Goal: Task Accomplishment & Management: Use online tool/utility

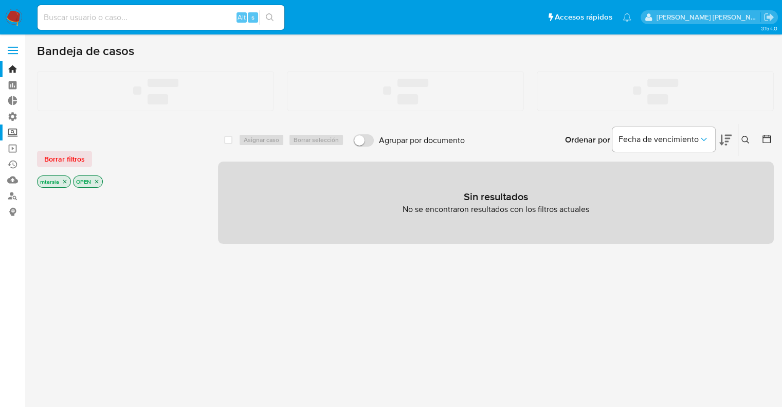
click at [12, 135] on label "Screening" at bounding box center [61, 132] width 122 height 16
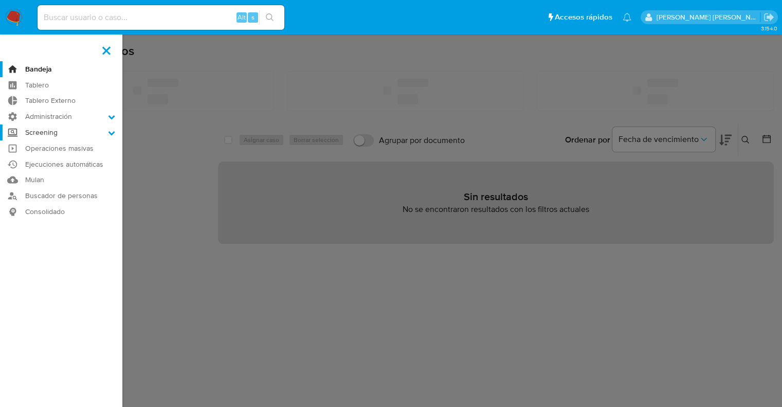
click at [0, 0] on input "Screening" at bounding box center [0, 0] width 0 height 0
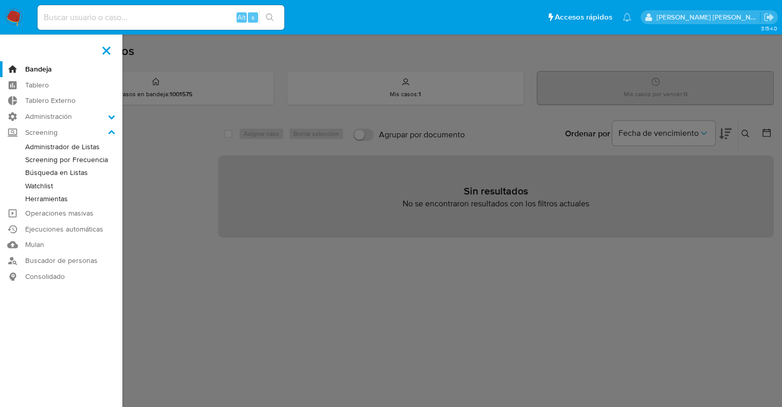
click at [29, 197] on link "Herramientas" at bounding box center [61, 198] width 122 height 13
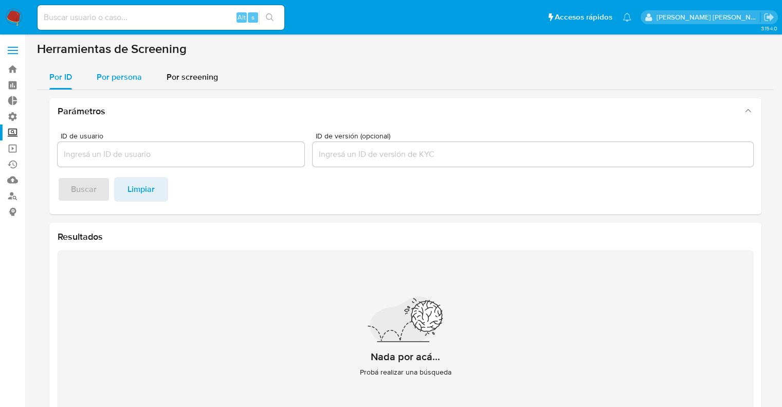
click at [147, 74] on button "Por persona" at bounding box center [119, 77] width 70 height 25
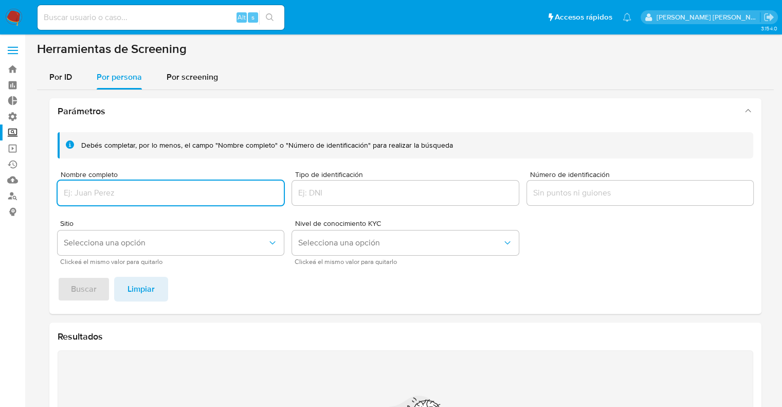
type input "20958912618"
click at [592, 197] on input "Número de identificación" at bounding box center [640, 192] width 226 height 13
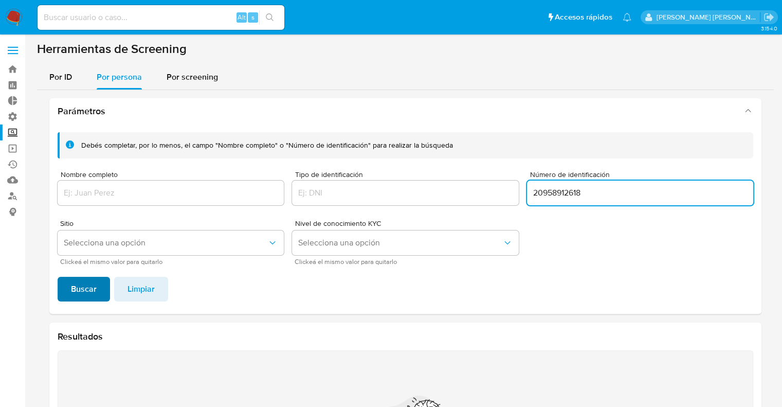
type input "20958912618"
click at [103, 288] on button "Buscar" at bounding box center [84, 289] width 52 height 25
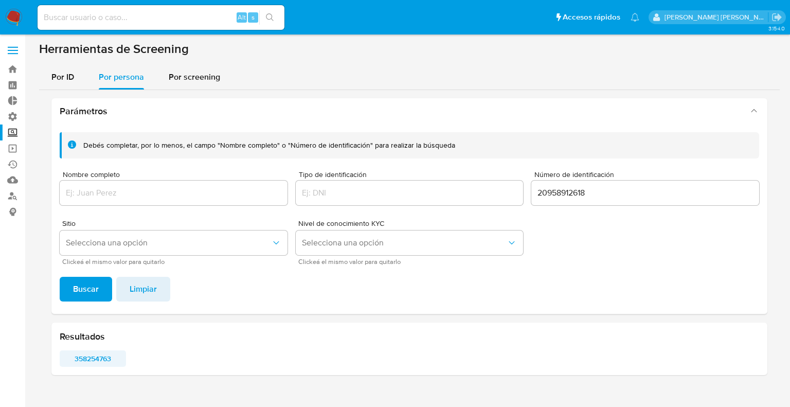
click at [72, 355] on span "358254763" at bounding box center [93, 358] width 52 height 14
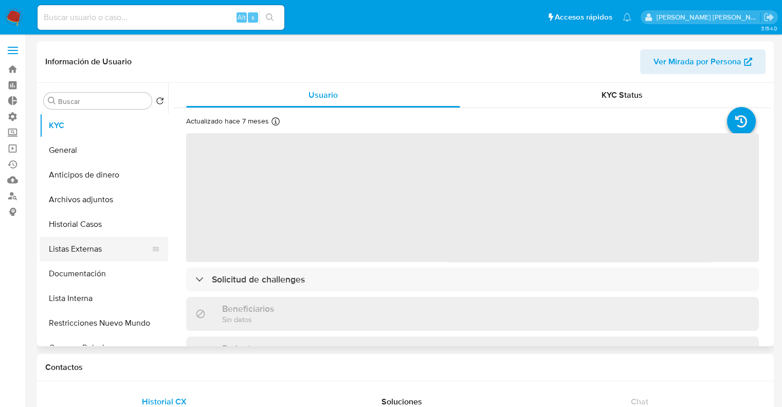
click at [111, 246] on button "Listas Externas" at bounding box center [100, 249] width 120 height 25
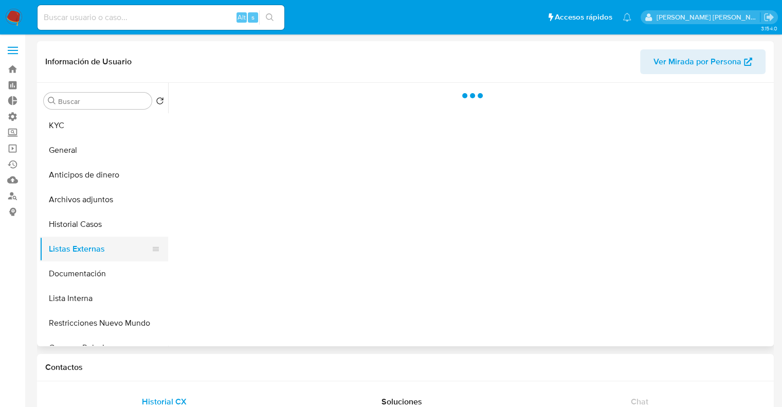
select select "10"
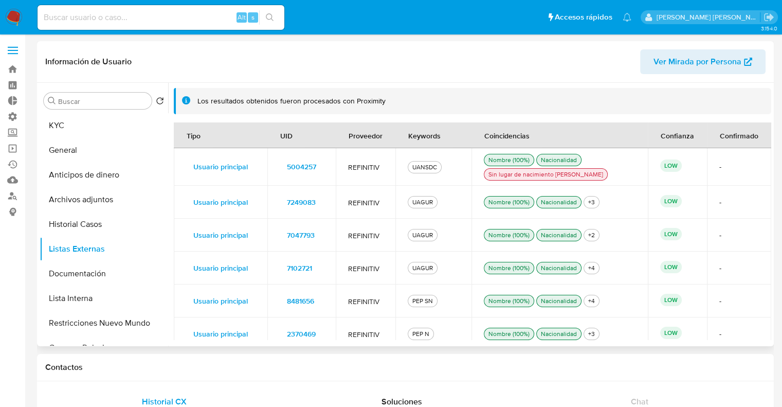
click at [415, 171] on div "UANSDC" at bounding box center [424, 166] width 29 height 9
click at [416, 167] on div "UANSDC" at bounding box center [424, 166] width 29 height 9
click at [287, 166] on span "5004257" at bounding box center [301, 166] width 29 height 14
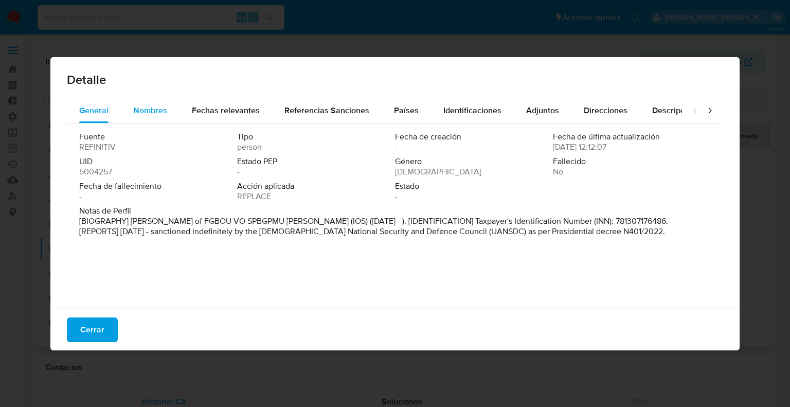
click at [130, 116] on button "Nombres" at bounding box center [150, 110] width 59 height 25
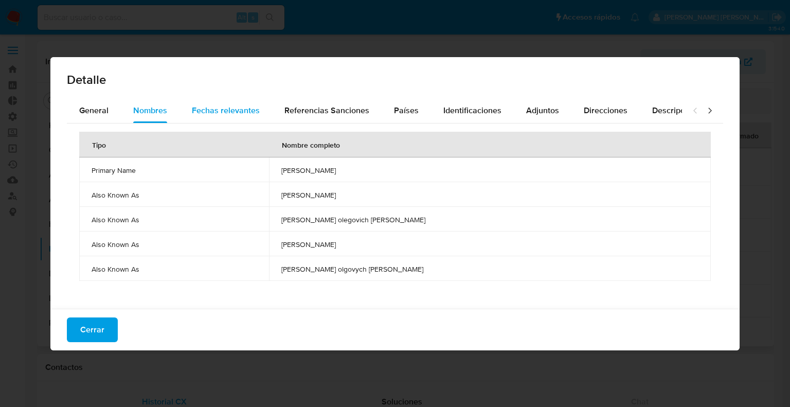
click at [186, 115] on button "Fechas relevantes" at bounding box center [225, 110] width 93 height 25
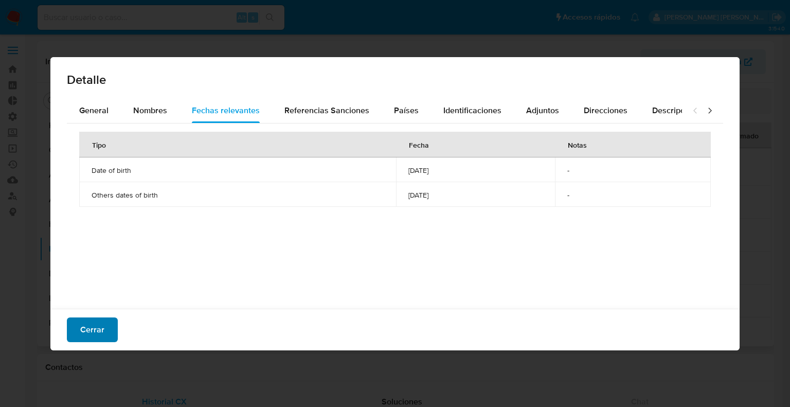
click at [104, 328] on button "Cerrar" at bounding box center [92, 329] width 51 height 25
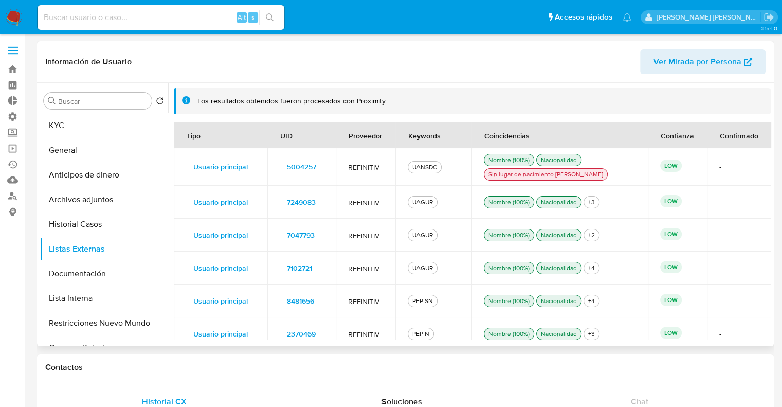
click at [288, 169] on span "5004257" at bounding box center [301, 166] width 29 height 14
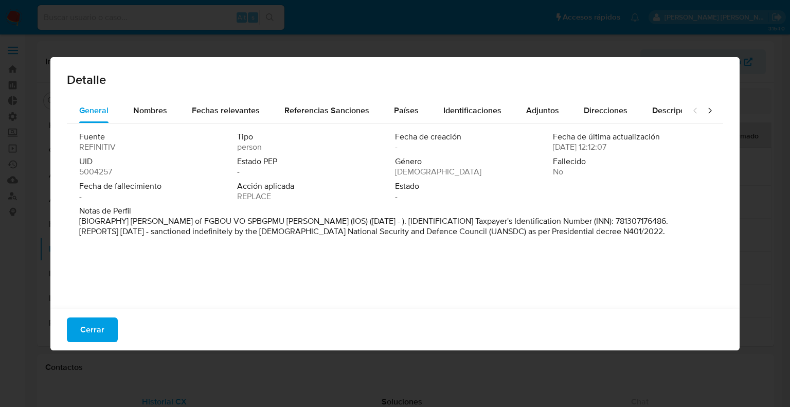
click at [83, 175] on span "5004257" at bounding box center [95, 172] width 33 height 10
click at [171, 120] on button "Nombres" at bounding box center [150, 110] width 59 height 25
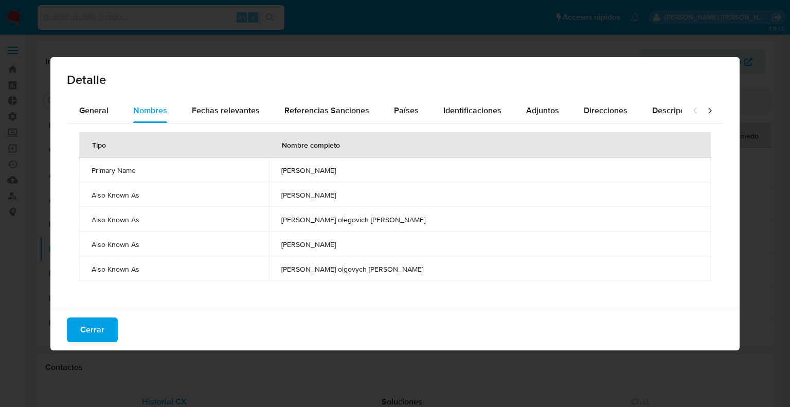
drag, startPoint x: 346, startPoint y: 169, endPoint x: 429, endPoint y: 174, distance: 83.4
click at [429, 174] on td "dmitriy ivanov" at bounding box center [490, 169] width 442 height 25
click at [31, 225] on div "Detalle General Nombres Fechas relevantes Referencias Sanciones Países Identifi…" at bounding box center [395, 203] width 790 height 407
click at [99, 329] on span "Cerrar" at bounding box center [92, 329] width 24 height 23
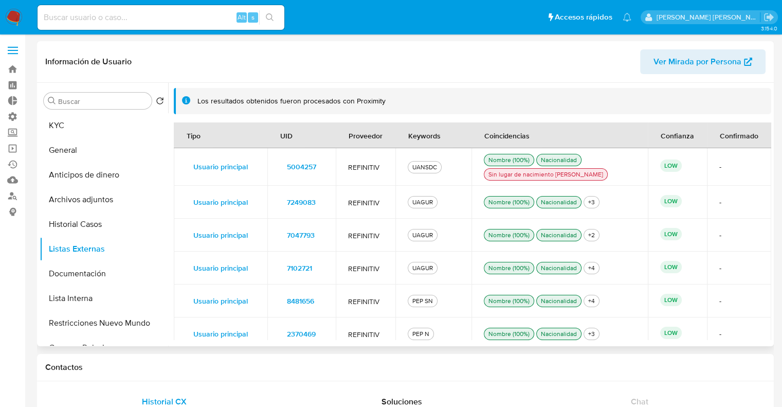
click at [287, 163] on span "5004257" at bounding box center [301, 166] width 29 height 14
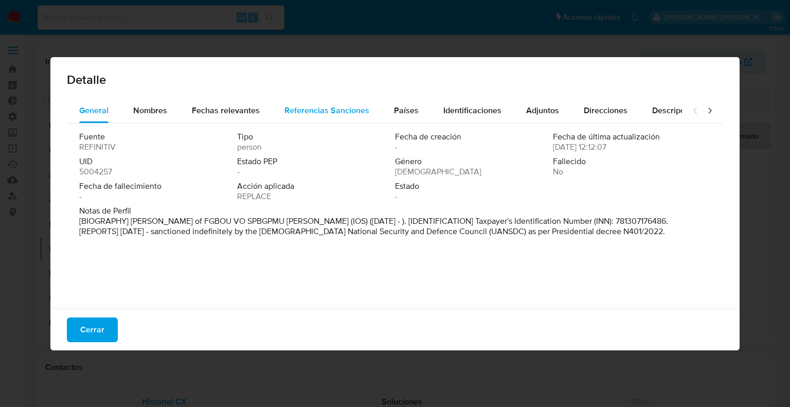
click at [293, 113] on span "Referencias Sanciones" at bounding box center [326, 110] width 85 height 12
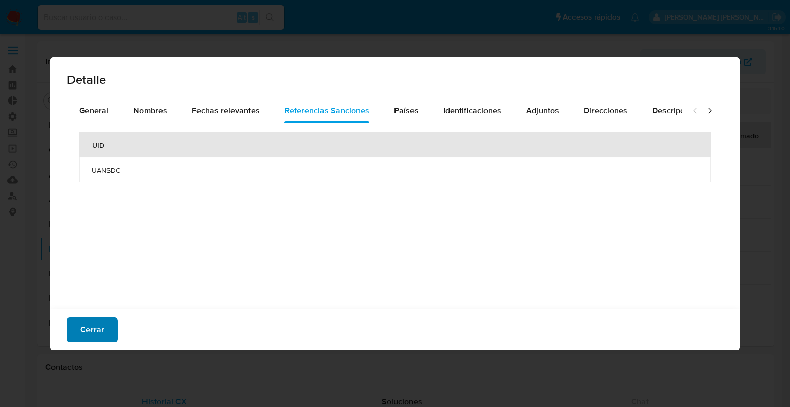
click at [108, 330] on button "Cerrar" at bounding box center [92, 329] width 51 height 25
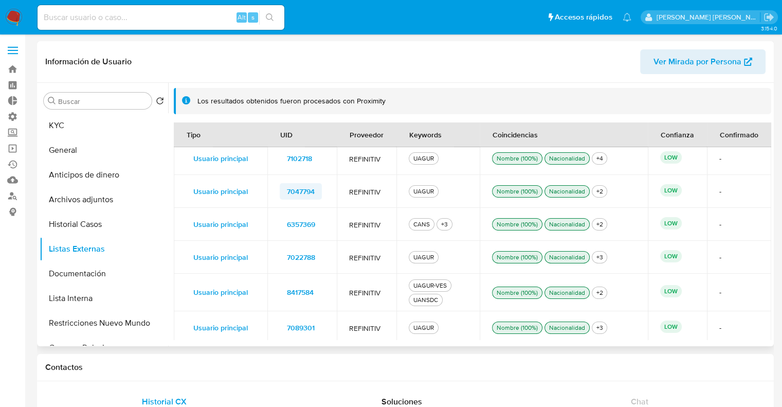
scroll to position [1028, 0]
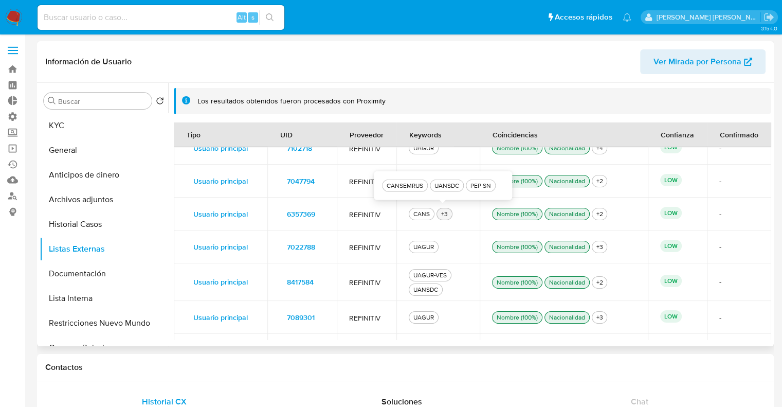
click at [446, 215] on div "+3" at bounding box center [444, 213] width 11 height 9
click at [295, 214] on span "6357369" at bounding box center [301, 214] width 28 height 14
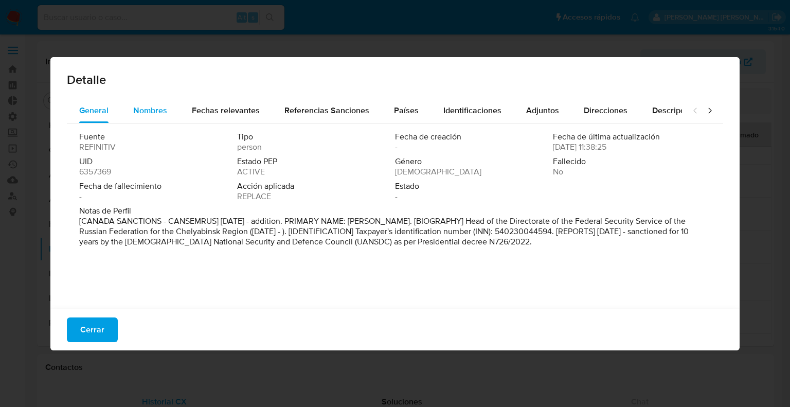
click at [165, 111] on span "Nombres" at bounding box center [150, 110] width 34 height 12
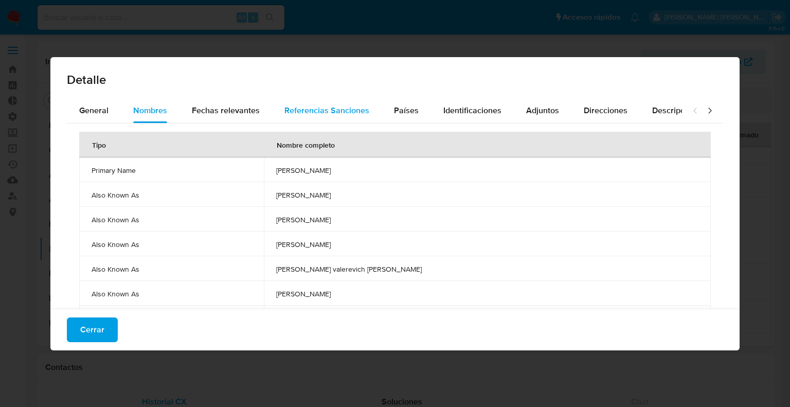
click at [284, 113] on span "Referencias Sanciones" at bounding box center [326, 110] width 85 height 12
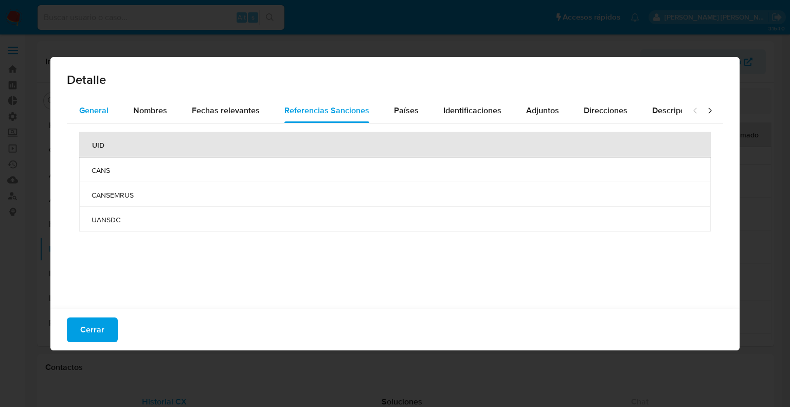
click at [112, 113] on button "General" at bounding box center [94, 110] width 54 height 25
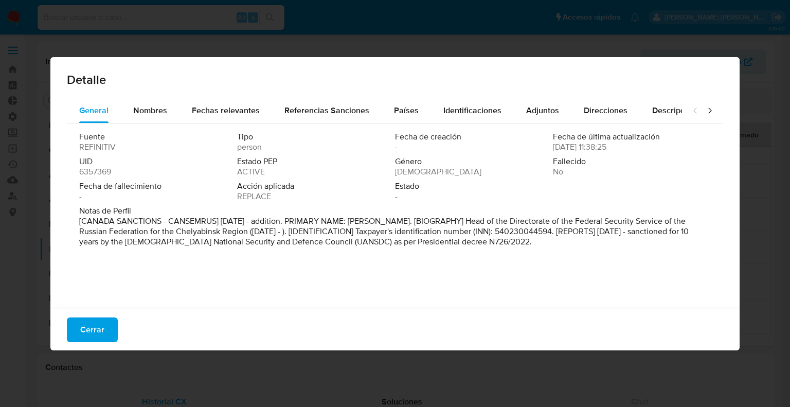
click at [97, 174] on span "6357369" at bounding box center [95, 172] width 32 height 10
click at [106, 331] on button "Cerrar" at bounding box center [92, 329] width 51 height 25
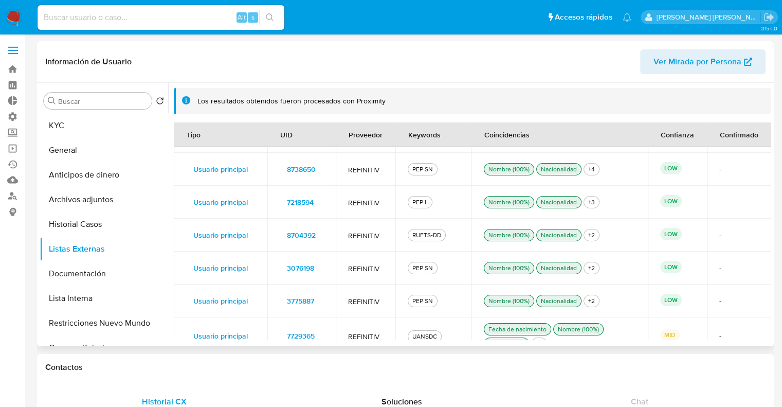
scroll to position [0, 0]
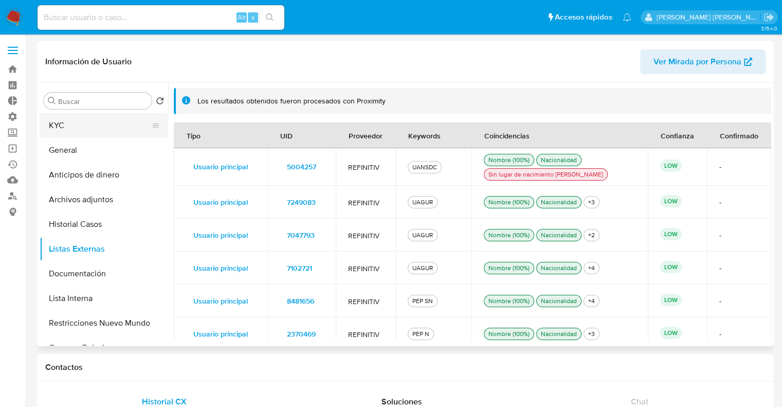
click at [109, 127] on button "KYC" at bounding box center [100, 125] width 120 height 25
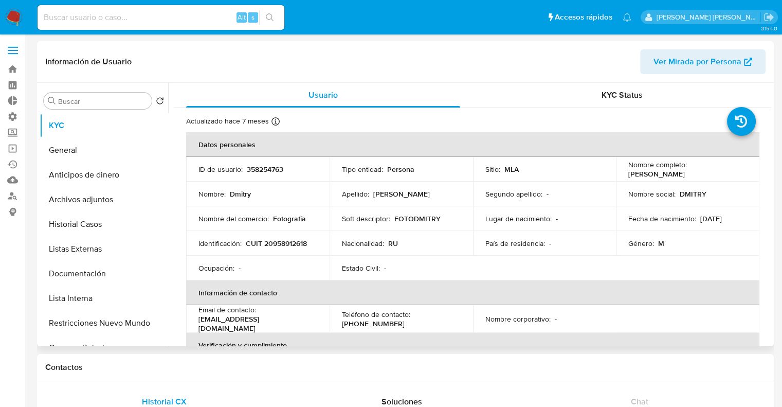
click at [248, 170] on p "358254763" at bounding box center [265, 169] width 37 height 9
copy p "358254763"
click at [115, 157] on button "General" at bounding box center [100, 150] width 120 height 25
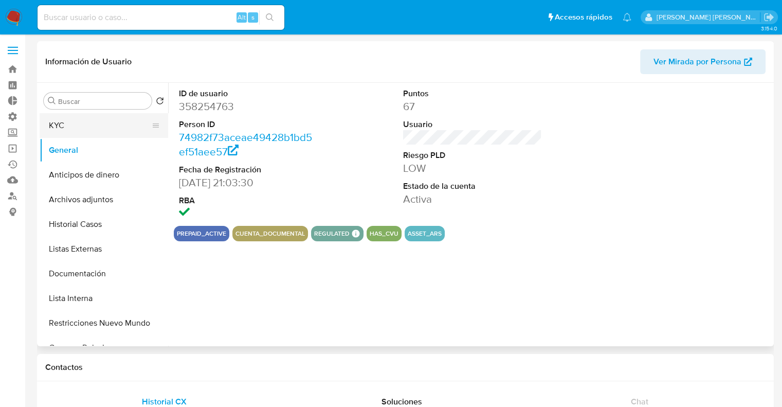
click at [116, 131] on button "KYC" at bounding box center [100, 125] width 120 height 25
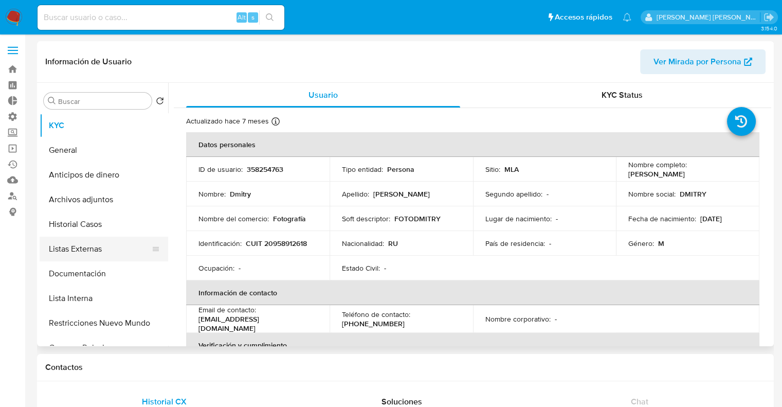
click at [111, 252] on button "Listas Externas" at bounding box center [100, 249] width 120 height 25
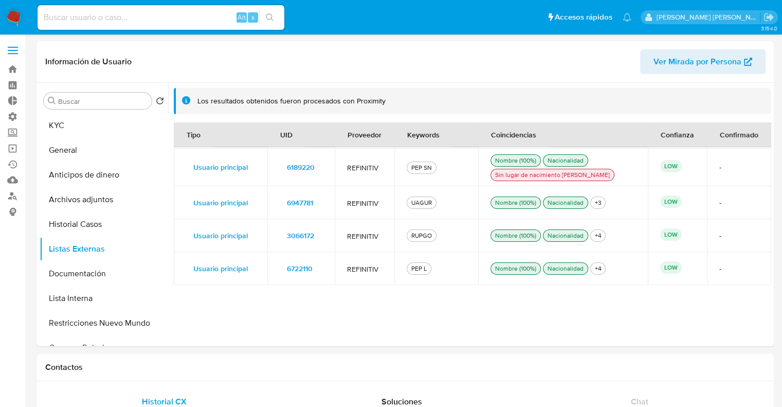
scroll to position [1079, 0]
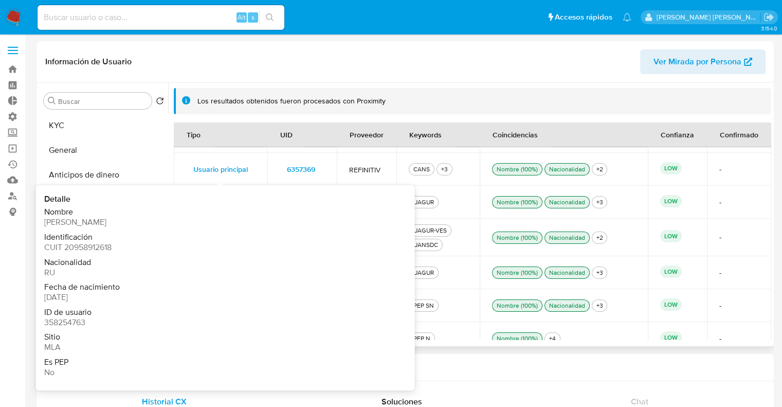
click at [243, 168] on span "Usuario principal" at bounding box center [220, 169] width 54 height 14
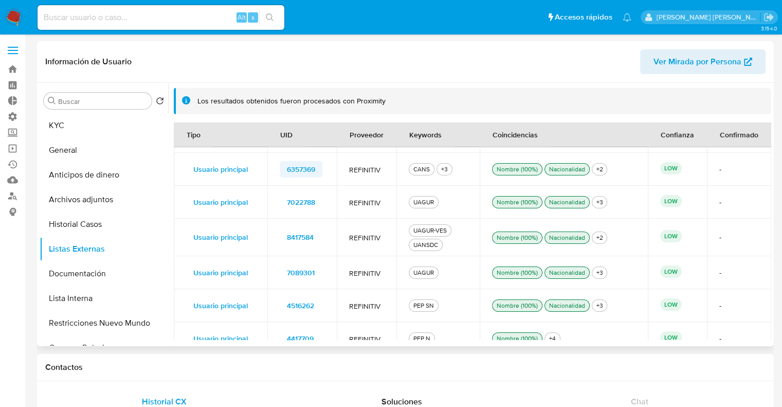
click at [290, 167] on span "6357369" at bounding box center [301, 169] width 28 height 14
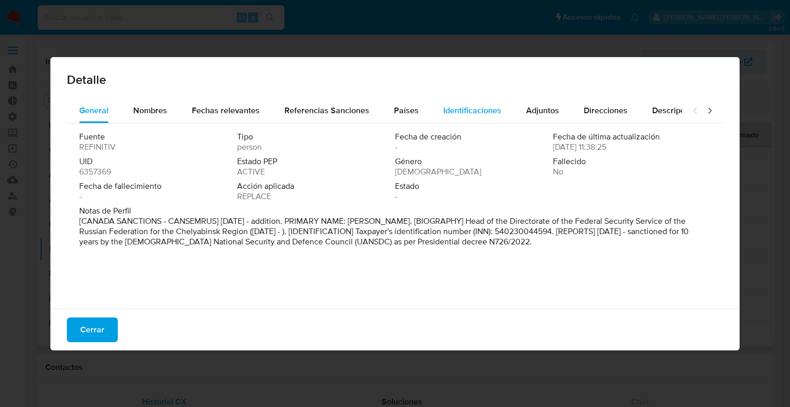
click at [443, 108] on span "Identificaciones" at bounding box center [472, 110] width 58 height 12
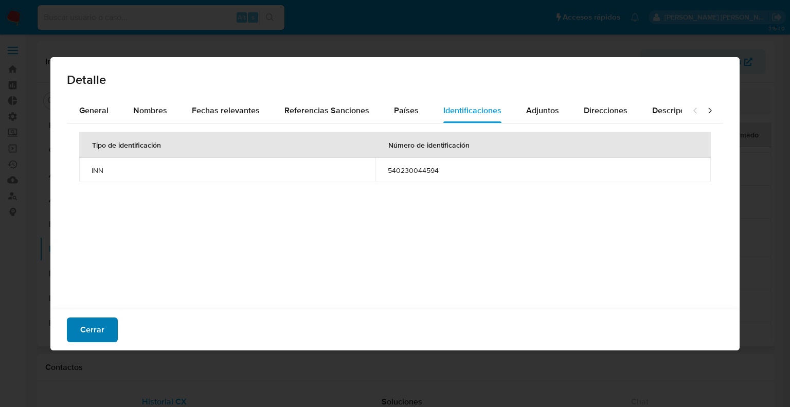
click at [108, 333] on button "Cerrar" at bounding box center [92, 329] width 51 height 25
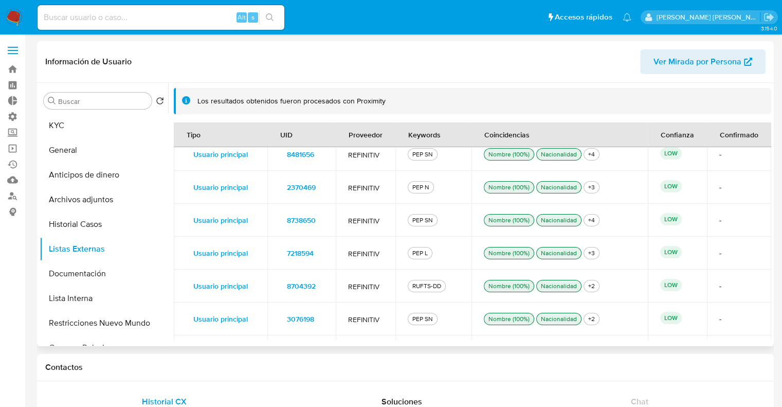
scroll to position [249, 0]
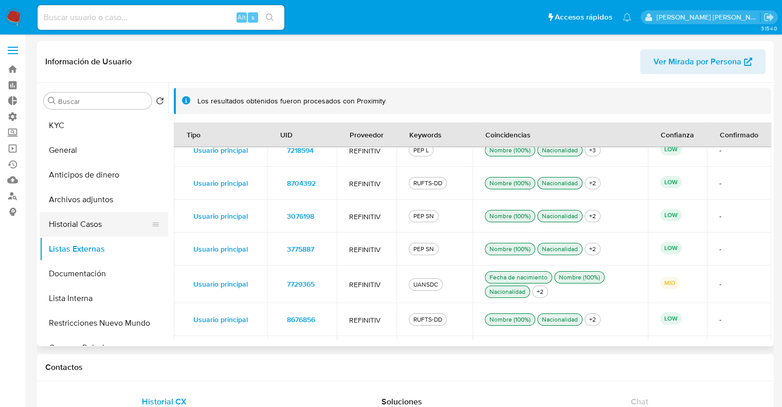
click at [105, 221] on button "Historial Casos" at bounding box center [100, 224] width 120 height 25
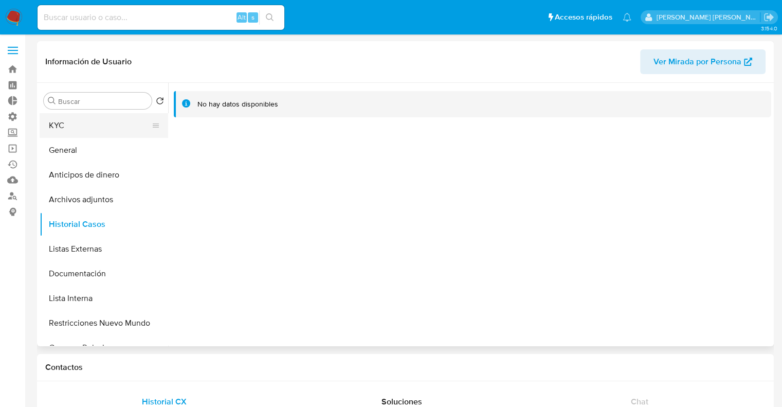
click at [99, 132] on button "KYC" at bounding box center [100, 125] width 120 height 25
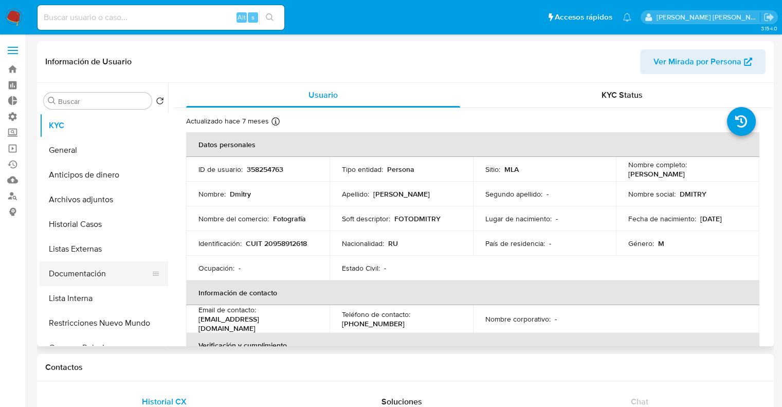
click at [121, 267] on button "Documentación" at bounding box center [100, 273] width 120 height 25
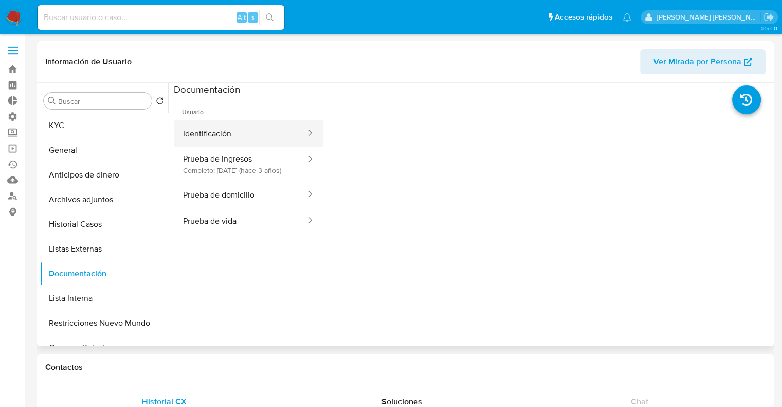
click at [249, 137] on button "Identificación" at bounding box center [240, 133] width 133 height 26
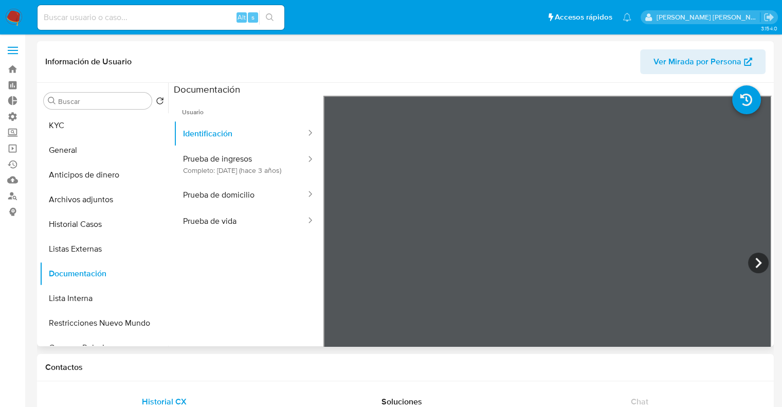
scroll to position [63, 0]
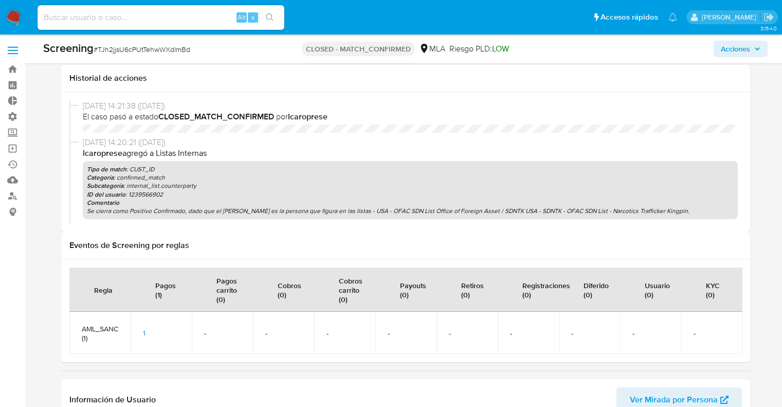
select select "10"
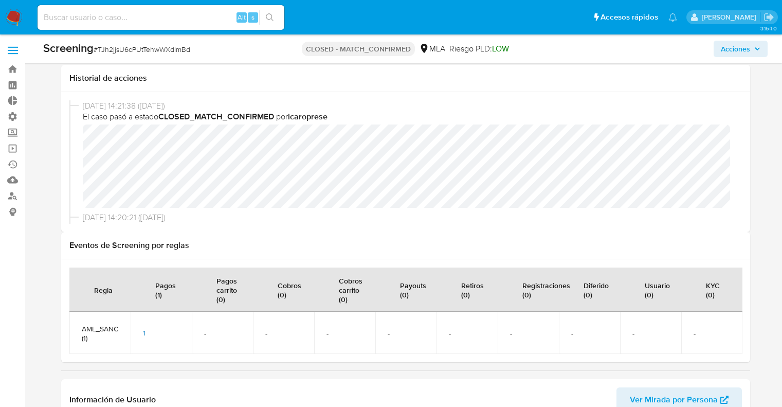
scroll to position [103, 0]
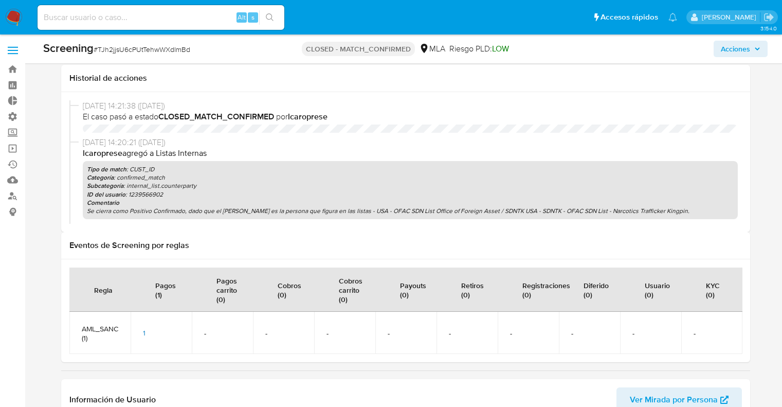
select select "10"
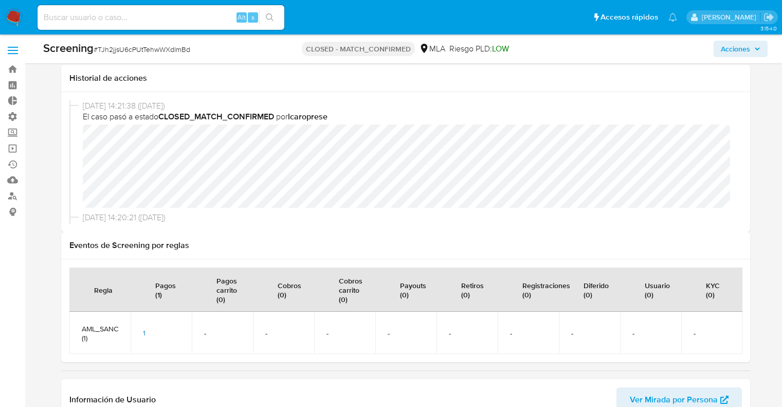
scroll to position [103, 0]
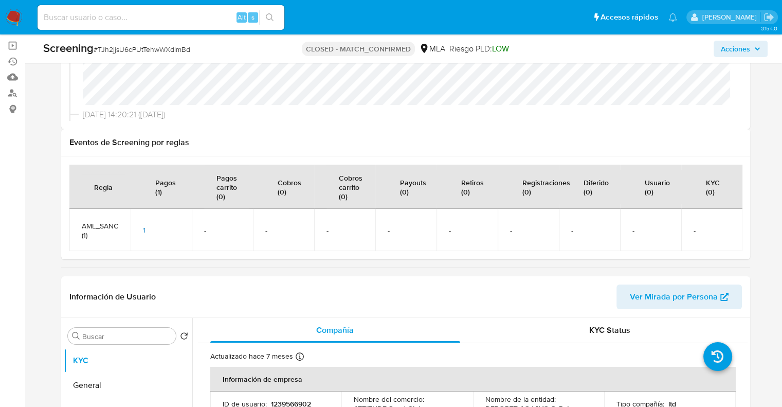
click at [16, 14] on img at bounding box center [13, 17] width 17 height 17
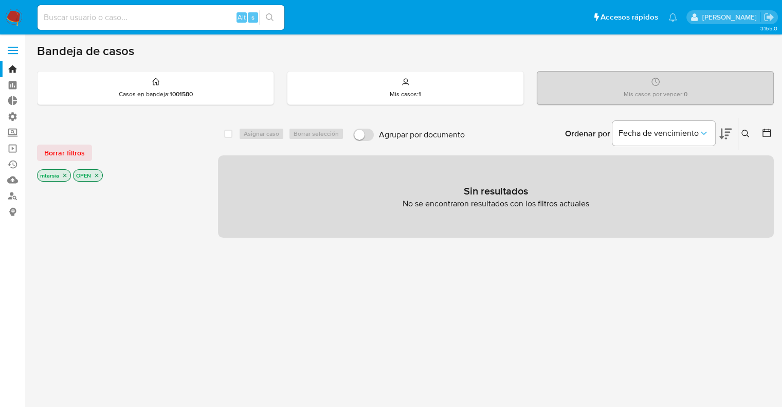
click at [103, 149] on div "Borrar filtros" at bounding box center [119, 152] width 165 height 16
click at [92, 148] on div "Borrar filtros" at bounding box center [119, 152] width 165 height 16
click at [102, 150] on div "Borrar filtros" at bounding box center [119, 152] width 165 height 16
click at [47, 66] on div "Bandeja de casos Casos en bandeja : 1001580 Mis casos : 1 Mis casos por vencer …" at bounding box center [405, 312] width 737 height 539
click at [490, 23] on ul "Pausado Ver notificaciones Alt s Accesos rápidos Presiona las siguientes teclas…" at bounding box center [357, 17] width 650 height 26
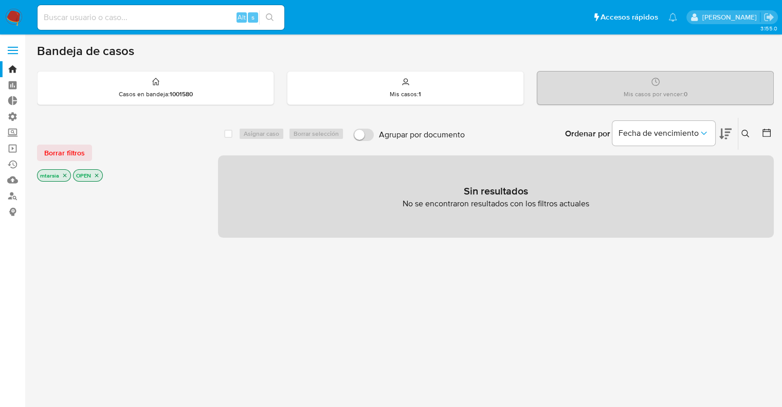
click at [551, 30] on nav "Pausado Ver notificaciones Alt s Accesos rápidos Presiona las siguientes teclas…" at bounding box center [391, 17] width 782 height 34
click at [87, 148] on button "Borrar filtros" at bounding box center [64, 152] width 55 height 16
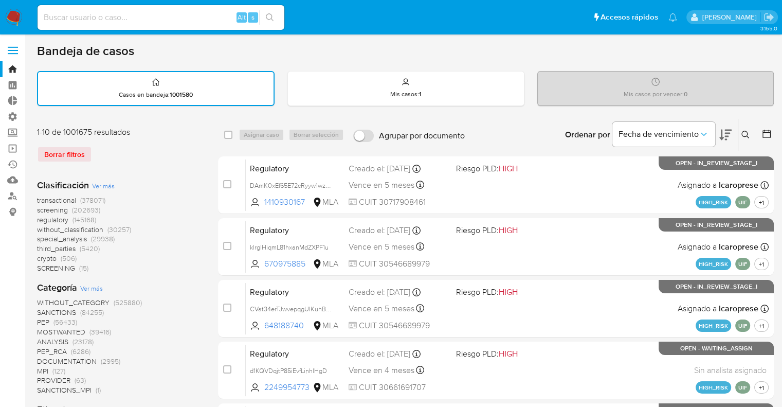
click at [38, 211] on span "screening" at bounding box center [52, 210] width 31 height 10
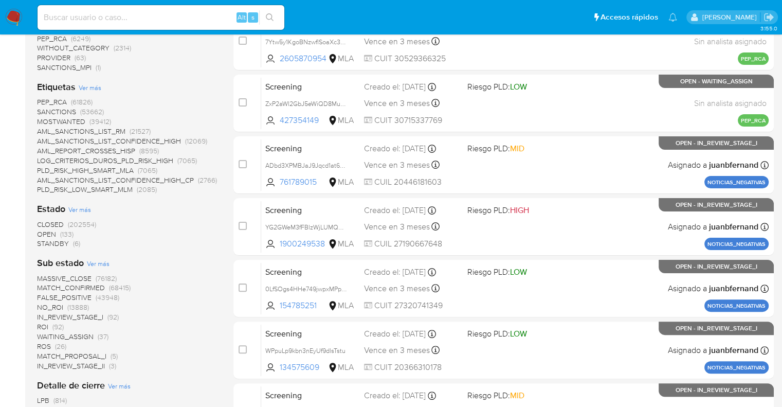
scroll to position [206, 0]
click at [45, 232] on span "OPEN" at bounding box center [46, 233] width 19 height 10
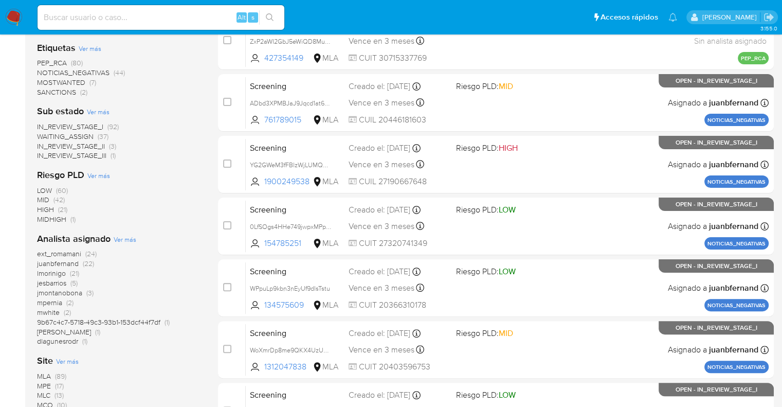
click at [42, 92] on span "SANCTIONS" at bounding box center [56, 92] width 39 height 10
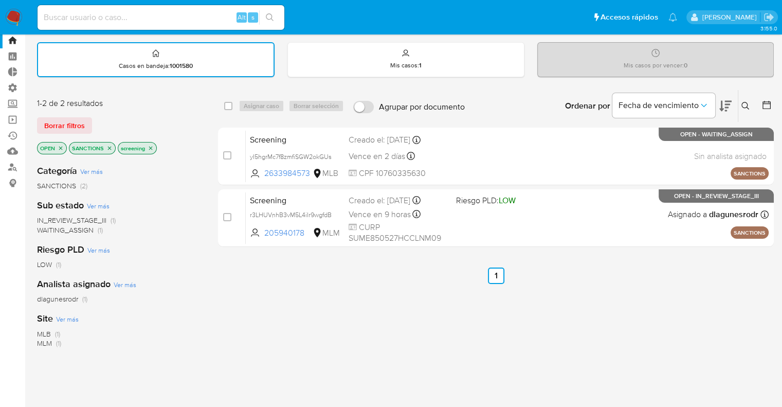
scroll to position [28, 0]
click at [110, 147] on icon "close-filter" at bounding box center [109, 149] width 6 height 6
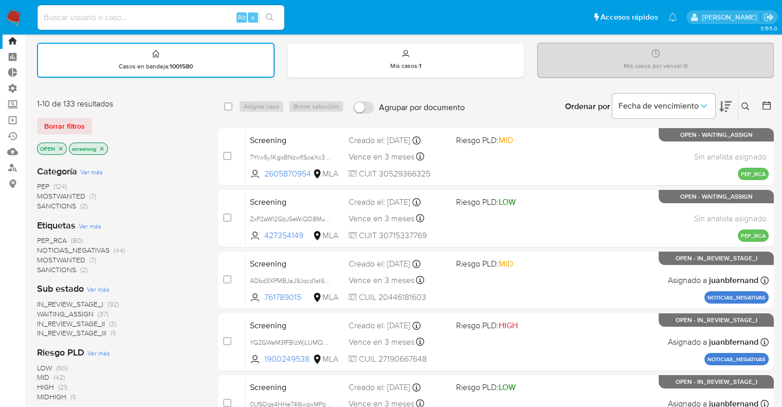
click at [40, 259] on span "MOSTWANTED" at bounding box center [61, 259] width 48 height 10
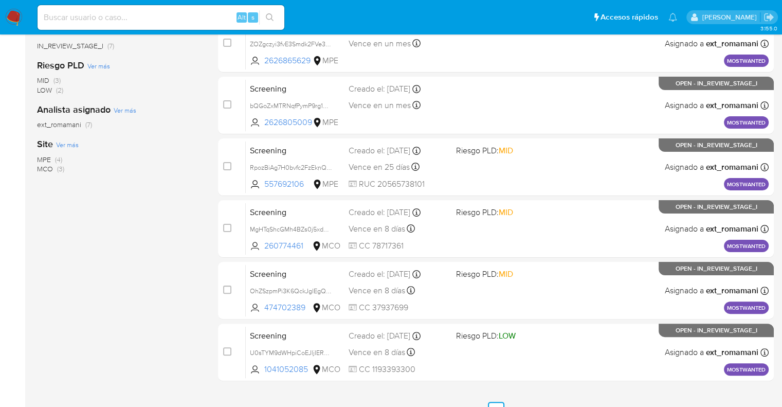
scroll to position [220, 0]
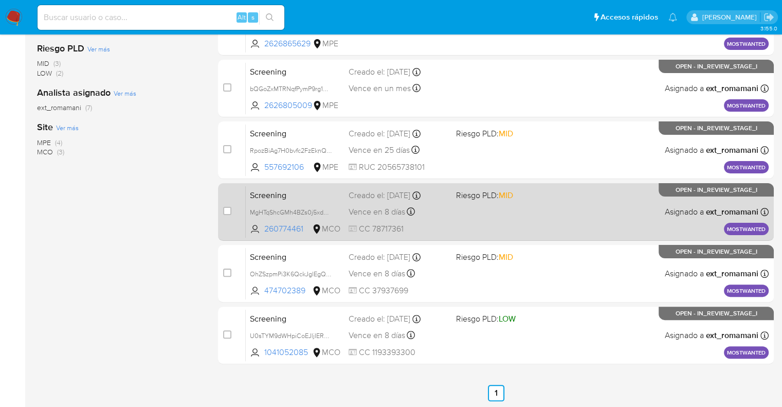
click at [318, 191] on span "Screening" at bounding box center [295, 194] width 90 height 13
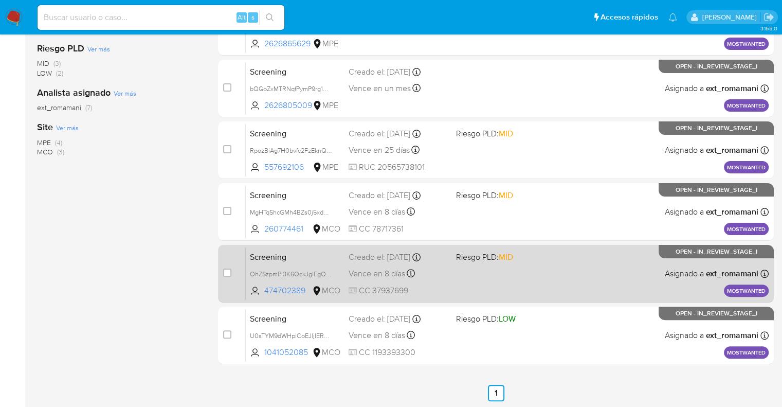
click at [318, 247] on div "Screening OhZSzpmPi3K6QckJglEgQv90 474702389 MCO Riesgo PLD: MID Creado el: 19/…" at bounding box center [507, 273] width 523 height 52
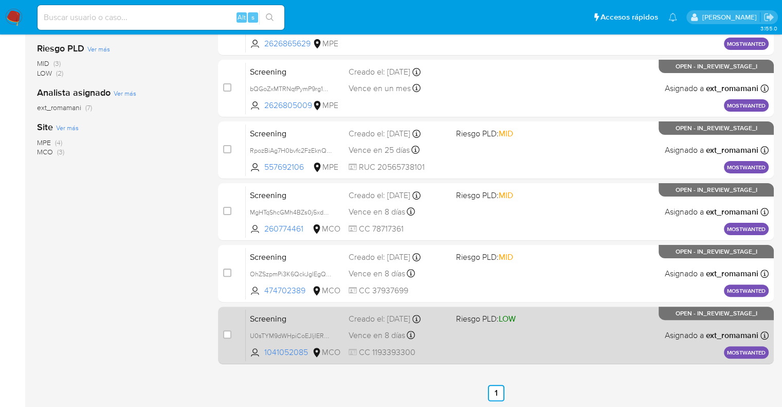
click at [311, 314] on span "Screening" at bounding box center [295, 317] width 90 height 13
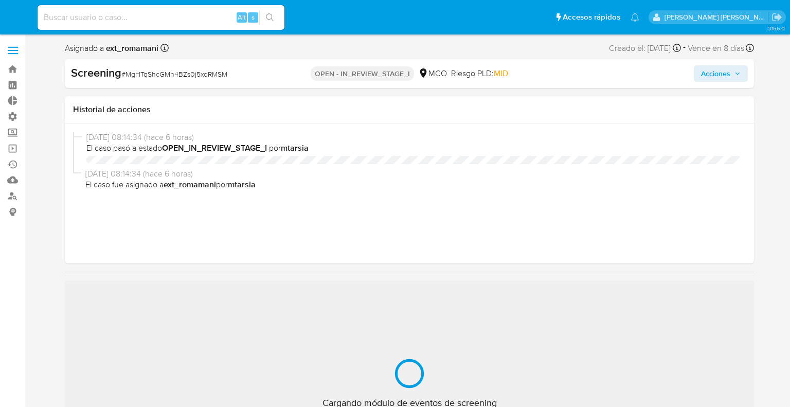
select select "10"
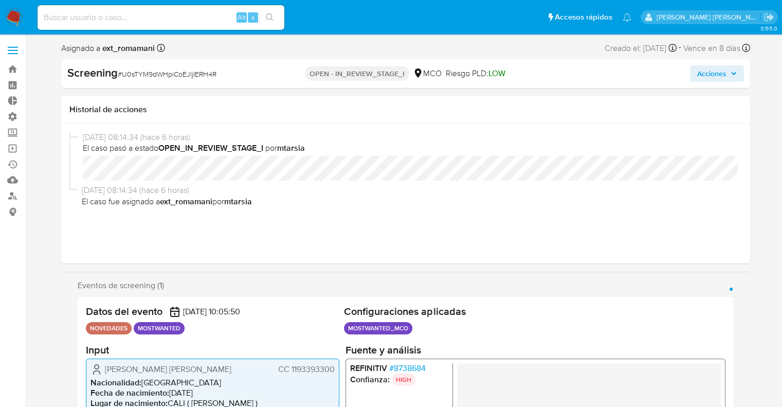
select select "10"
